Goal: Transaction & Acquisition: Purchase product/service

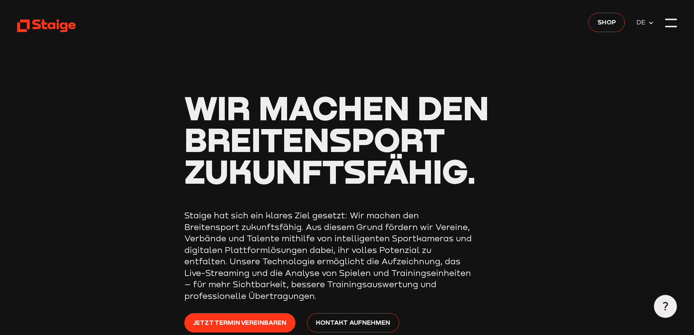
click at [669, 23] on div at bounding box center [672, 23] width 12 height 12
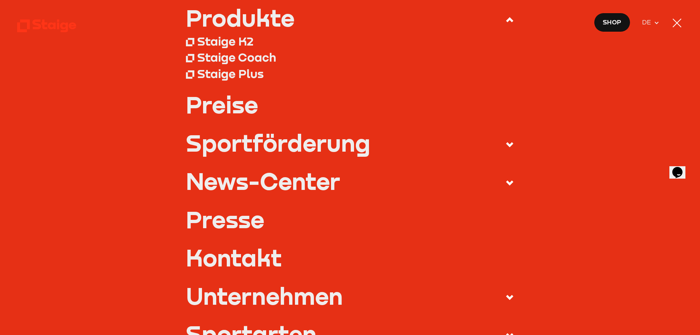
scroll to position [109, 0]
click at [448, 194] on label "News-Center" at bounding box center [350, 182] width 328 height 27
click at [0, 0] on input "News-Center" at bounding box center [0, 0] width 0 height 0
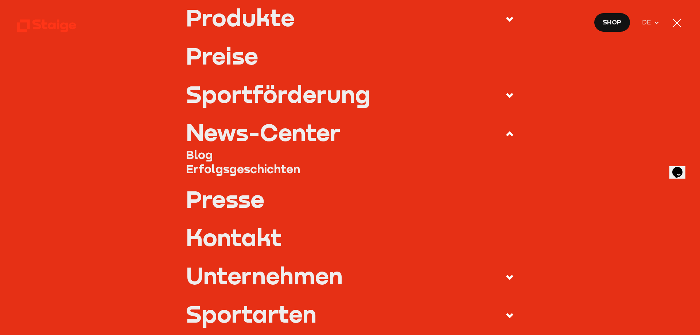
click at [493, 38] on li "Produkte Staige K2 Staige Coach" at bounding box center [350, 25] width 328 height 38
click at [499, 19] on span at bounding box center [504, 19] width 20 height 13
click at [0, 0] on input "Produkte" at bounding box center [0, 0] width 0 height 0
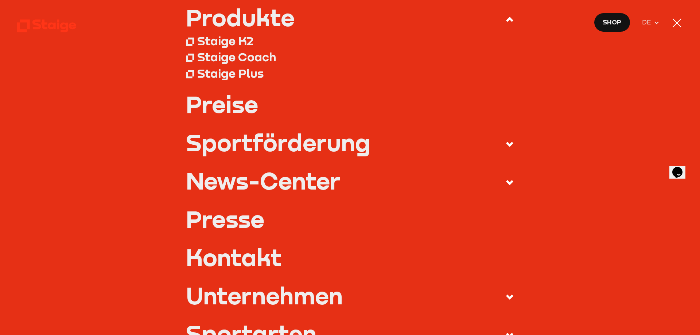
click at [223, 41] on div "Staige K2" at bounding box center [225, 41] width 56 height 15
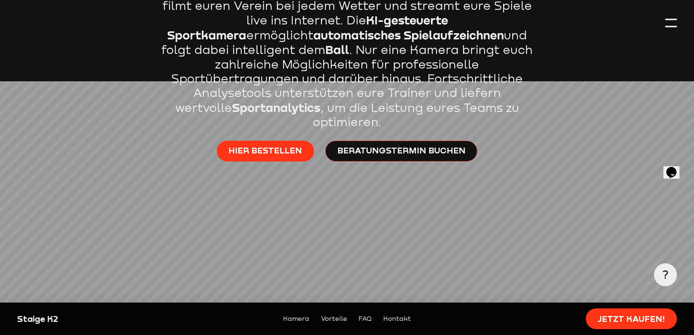
scroll to position [437, 0]
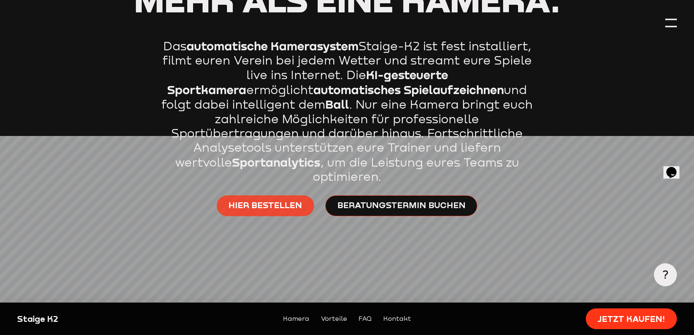
click at [291, 199] on span "Hier bestellen" at bounding box center [266, 205] width 74 height 12
